Goal: Task Accomplishment & Management: Manage account settings

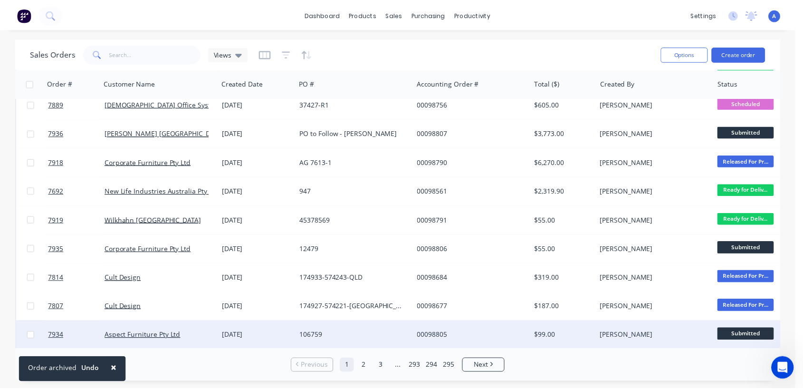
scroll to position [158, 0]
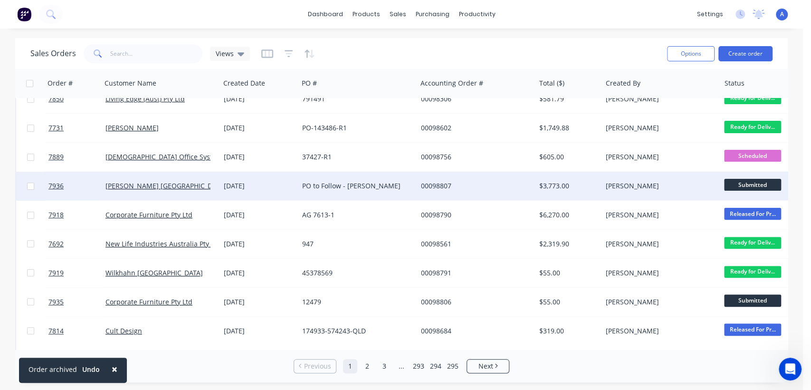
click at [303, 186] on div "PO to Follow - [PERSON_NAME]" at bounding box center [355, 186] width 106 height 10
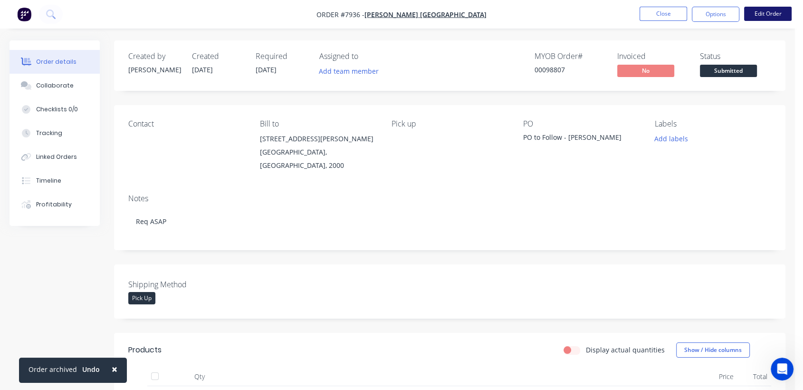
click at [775, 17] on button "Edit Order" at bounding box center [768, 14] width 48 height 14
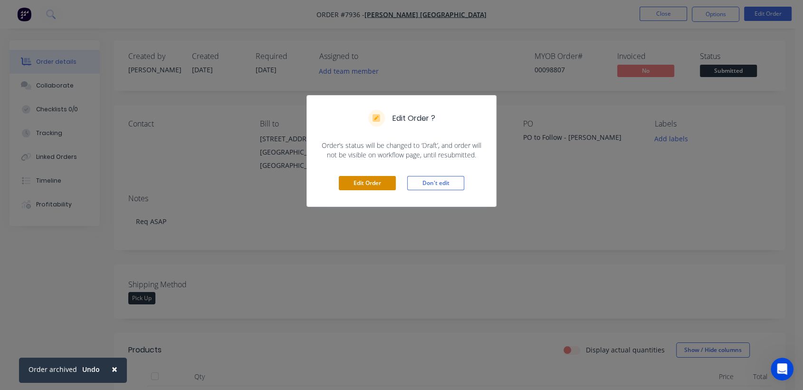
click at [359, 182] on button "Edit Order" at bounding box center [367, 183] width 57 height 14
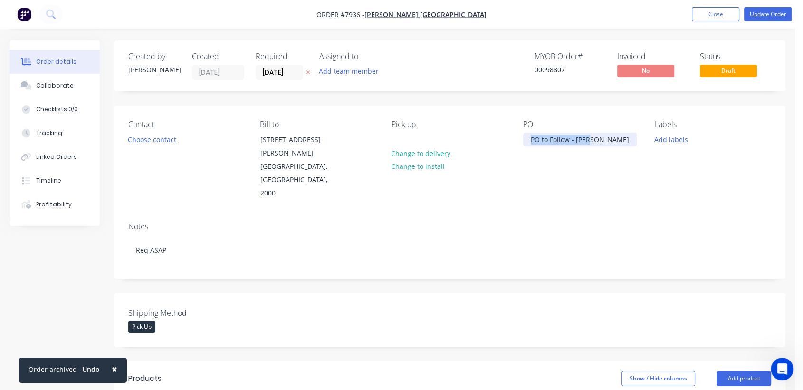
drag, startPoint x: 590, startPoint y: 137, endPoint x: 517, endPoint y: 149, distance: 74.1
click at [517, 149] on div "Contact Choose contact [PERSON_NAME] to [STREET_ADDRESS][PERSON_NAME] Pick up C…" at bounding box center [450, 160] width 672 height 109
click at [65, 86] on div "Collaborate" at bounding box center [55, 85] width 38 height 9
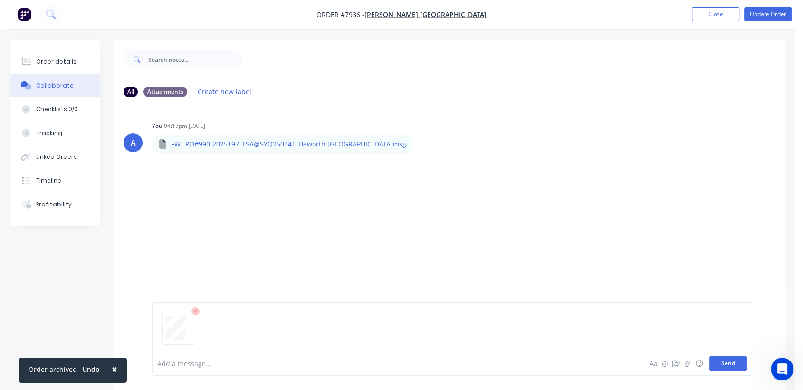
click at [718, 361] on button "Send" at bounding box center [729, 363] width 38 height 14
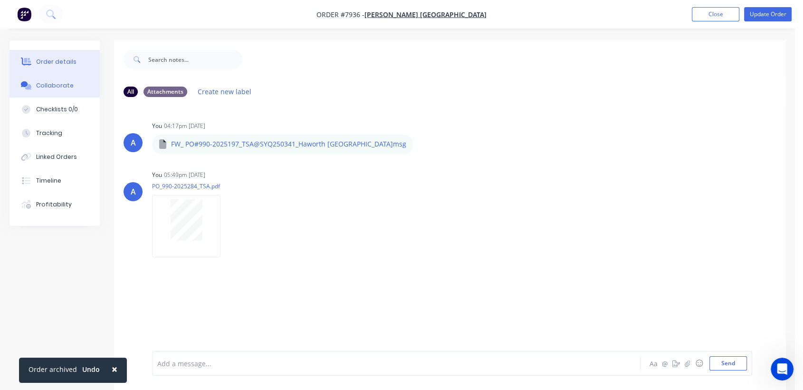
click at [61, 60] on div "Order details" at bounding box center [56, 62] width 40 height 9
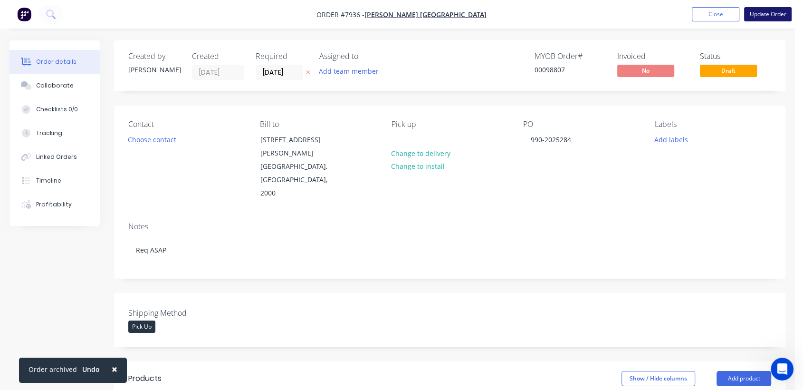
click at [772, 14] on button "Update Order" at bounding box center [768, 14] width 48 height 14
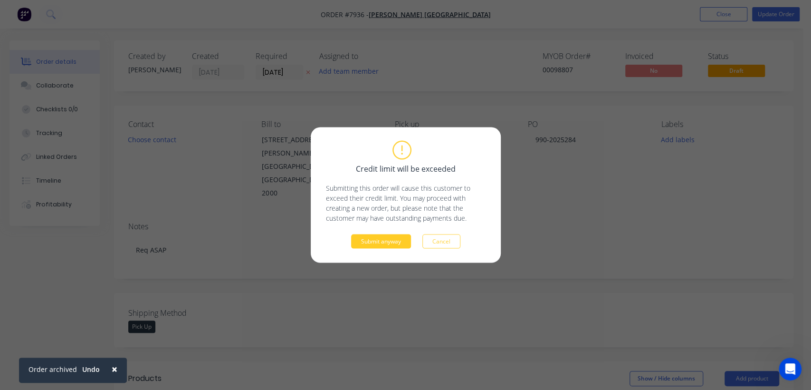
click at [373, 242] on button "Submit anyway" at bounding box center [381, 241] width 60 height 14
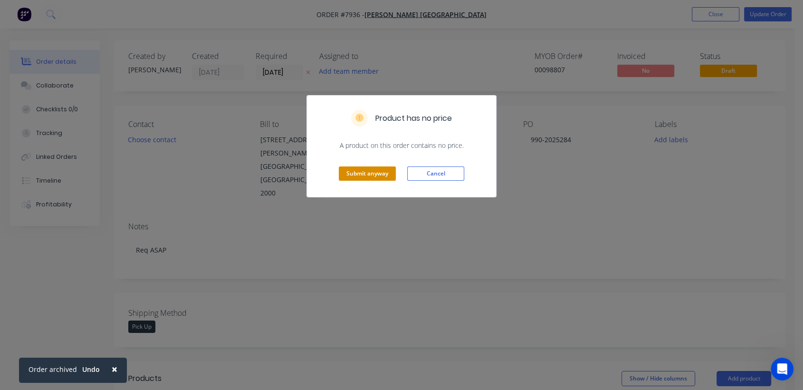
click at [377, 173] on button "Submit anyway" at bounding box center [367, 173] width 57 height 14
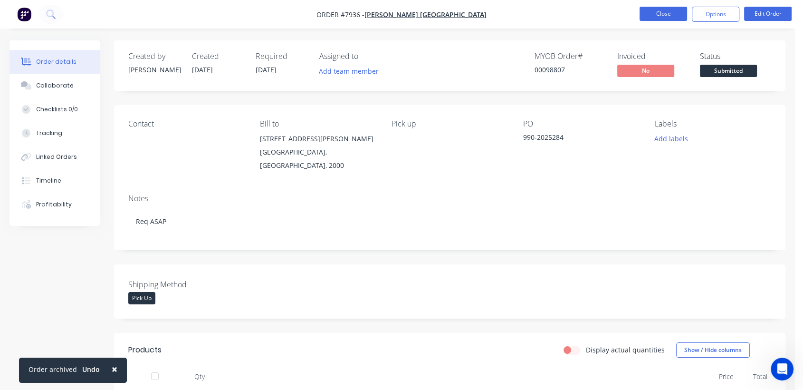
click at [667, 16] on button "Close" at bounding box center [664, 14] width 48 height 14
